Goal: Navigation & Orientation: Find specific page/section

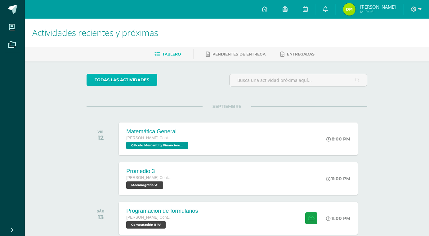
click at [124, 80] on link "todas las Actividades" at bounding box center [121, 80] width 71 height 12
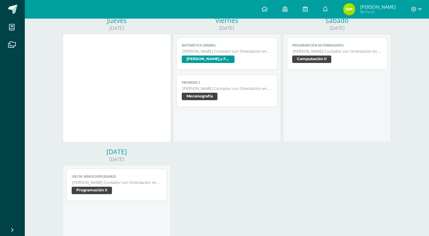
scroll to position [124, 0]
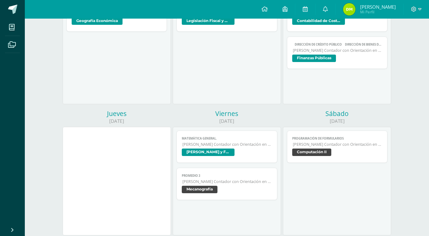
click at [246, 142] on span "[PERSON_NAME] Contador con Orientación en Computación" at bounding box center [227, 144] width 90 height 5
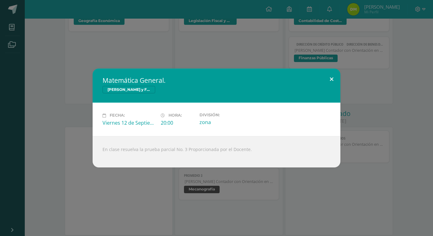
click at [327, 74] on button at bounding box center [332, 79] width 18 height 21
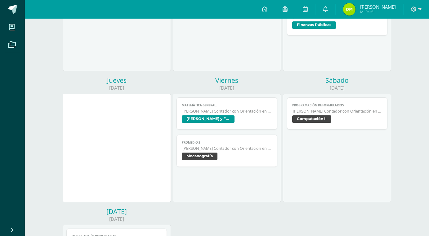
scroll to position [126, 0]
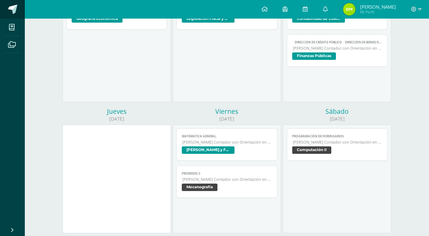
click at [15, 9] on span at bounding box center [12, 9] width 9 height 9
